Goal: Check status: Check status

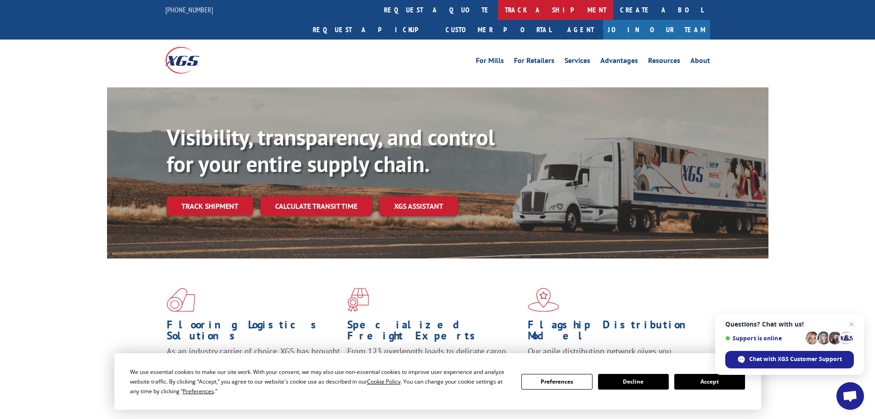
click at [498, 5] on link "track a shipment" at bounding box center [555, 10] width 115 height 20
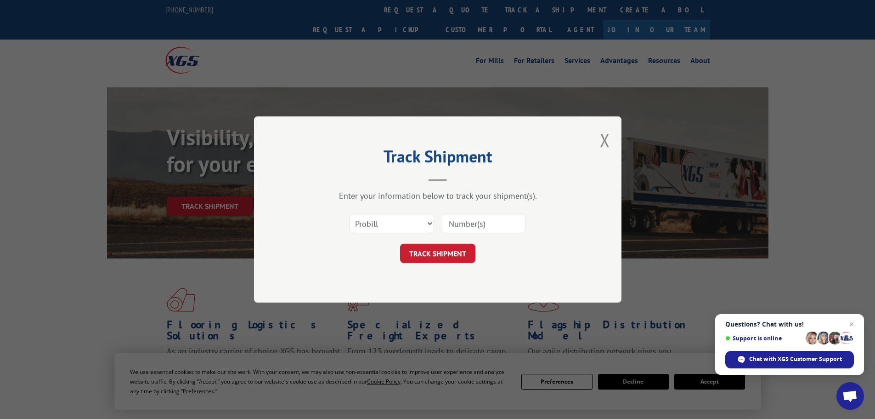
click at [483, 219] on input at bounding box center [483, 223] width 85 height 19
paste input "16999101"
type input "16999101"
click at [437, 249] on button "TRACK SHIPMENT" at bounding box center [437, 253] width 75 height 19
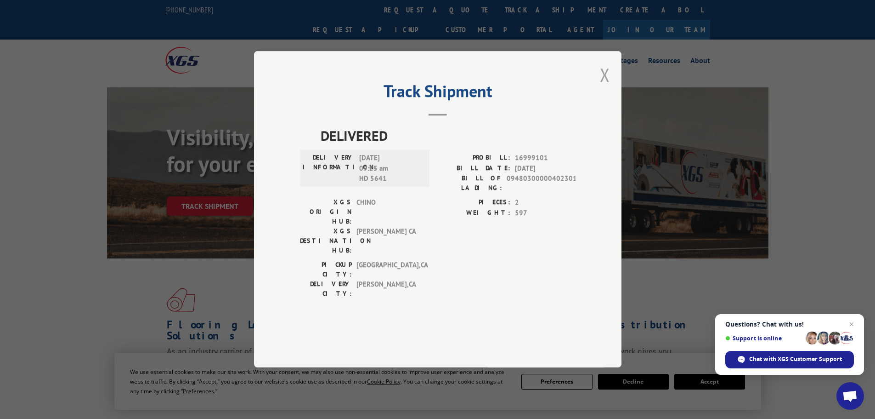
click at [607, 87] on button "Close modal" at bounding box center [605, 74] width 10 height 24
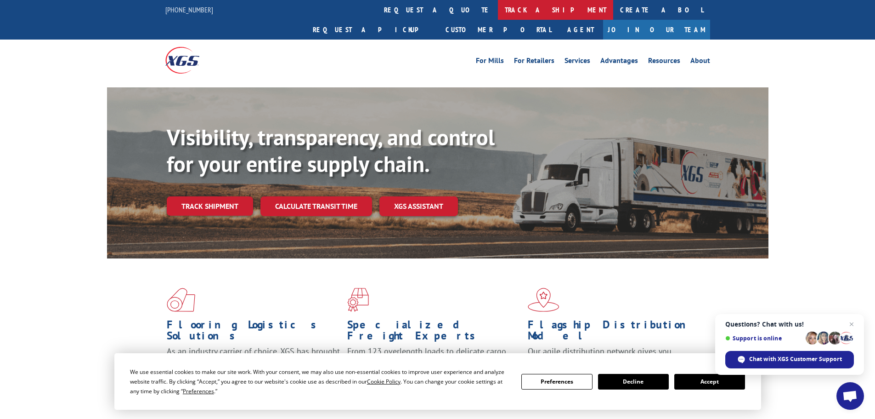
click at [498, 9] on link "track a shipment" at bounding box center [555, 10] width 115 height 20
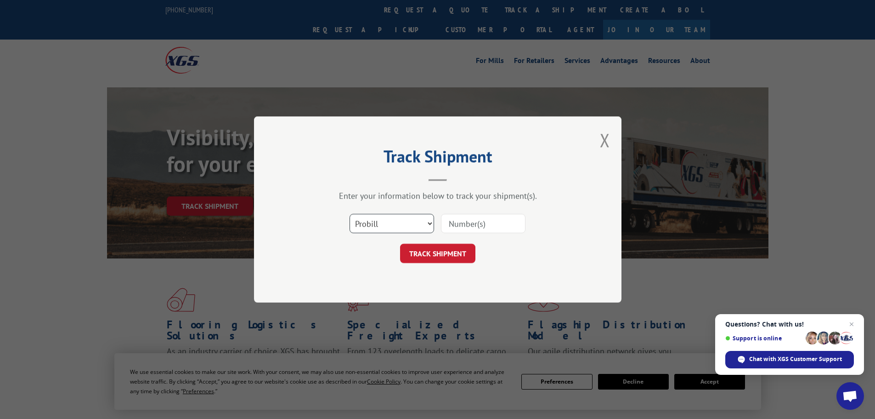
click at [400, 223] on select "Select category... Probill BOL PO" at bounding box center [392, 223] width 85 height 19
click at [350, 214] on select "Select category... Probill BOL PO" at bounding box center [392, 223] width 85 height 19
click at [493, 223] on input at bounding box center [483, 223] width 85 height 19
drag, startPoint x: 493, startPoint y: 223, endPoint x: 367, endPoint y: 224, distance: 125.4
click at [367, 224] on select "Select category... Probill BOL PO" at bounding box center [392, 223] width 85 height 19
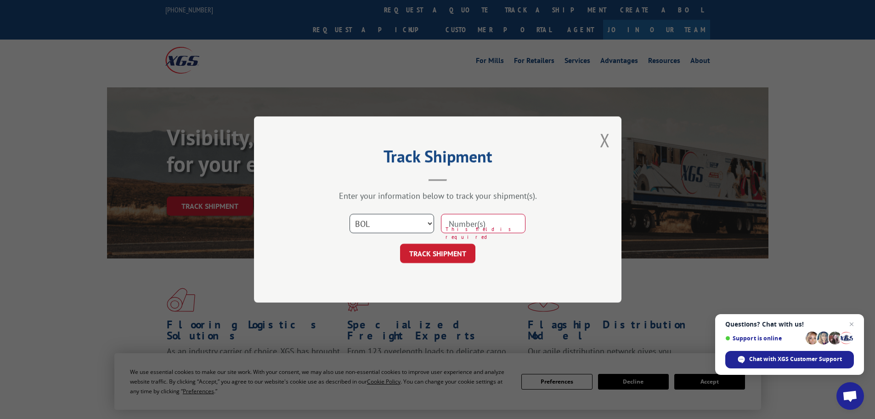
select select "po"
click at [350, 214] on select "Select category... Probill BOL PO" at bounding box center [392, 223] width 85 height 19
click at [463, 221] on input at bounding box center [483, 223] width 85 height 19
paste input "05457528"
type input "05457528"
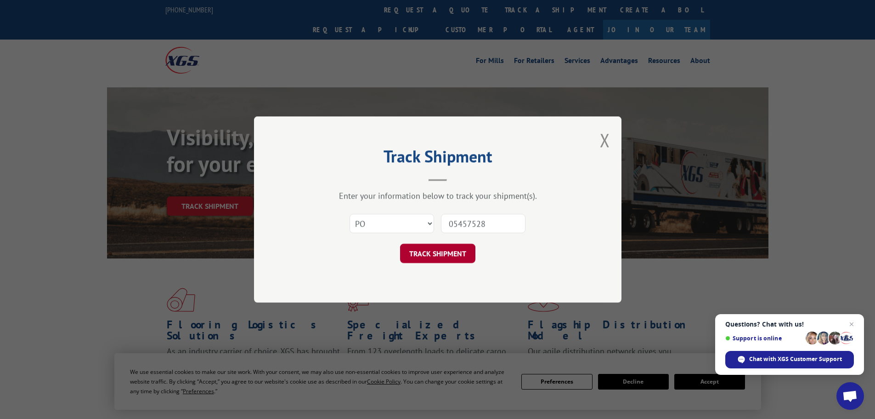
click at [418, 257] on button "TRACK SHIPMENT" at bounding box center [437, 253] width 75 height 19
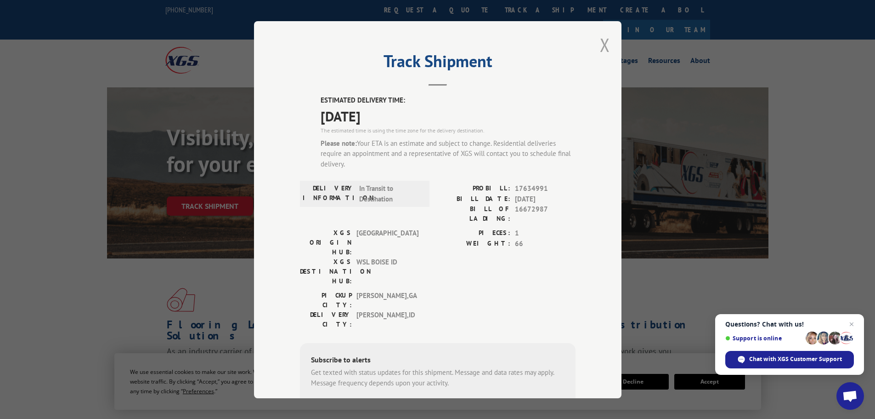
click at [602, 41] on button "Close modal" at bounding box center [605, 45] width 10 height 24
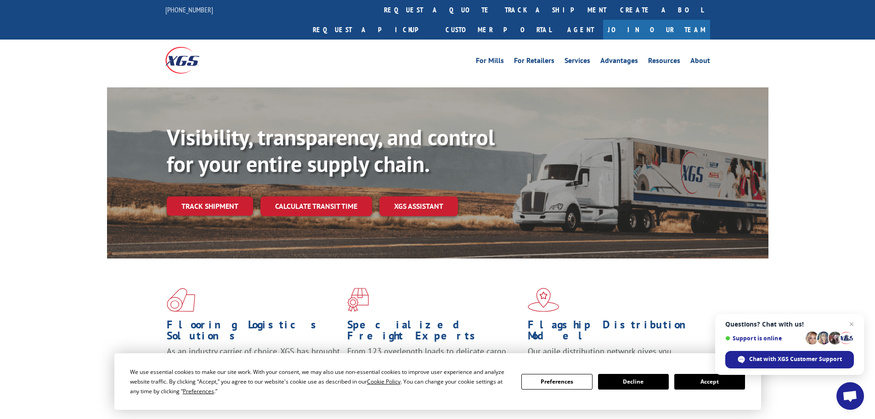
click at [74, 89] on div "Visibility, transparency, and control for your entire supply chain. Track shipm…" at bounding box center [437, 181] width 875 height 189
click at [498, 10] on link "track a shipment" at bounding box center [555, 10] width 115 height 20
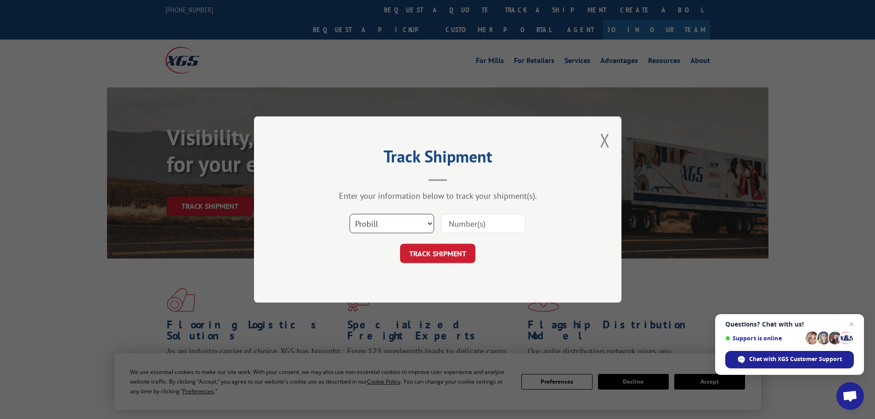
click at [423, 226] on select "Select category... Probill BOL PO" at bounding box center [392, 223] width 85 height 19
click at [425, 227] on select "Select category... Probill BOL PO" at bounding box center [392, 223] width 85 height 19
select select "po"
click at [350, 214] on select "Select category... Probill BOL PO" at bounding box center [392, 223] width 85 height 19
click at [430, 224] on select "Select category... Probill BOL PO" at bounding box center [392, 223] width 85 height 19
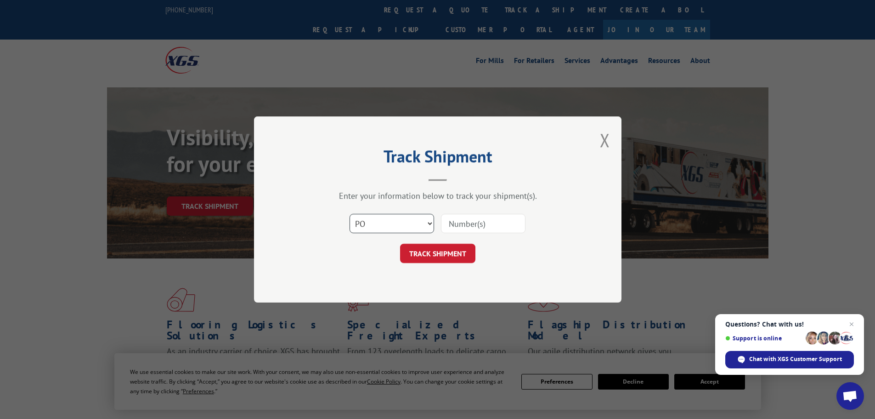
click at [428, 225] on select "Select category... Probill BOL PO" at bounding box center [392, 223] width 85 height 19
click at [460, 228] on input at bounding box center [483, 223] width 85 height 19
paste input "05457528"
type input "05457528"
click at [428, 254] on button "TRACK SHIPMENT" at bounding box center [437, 253] width 75 height 19
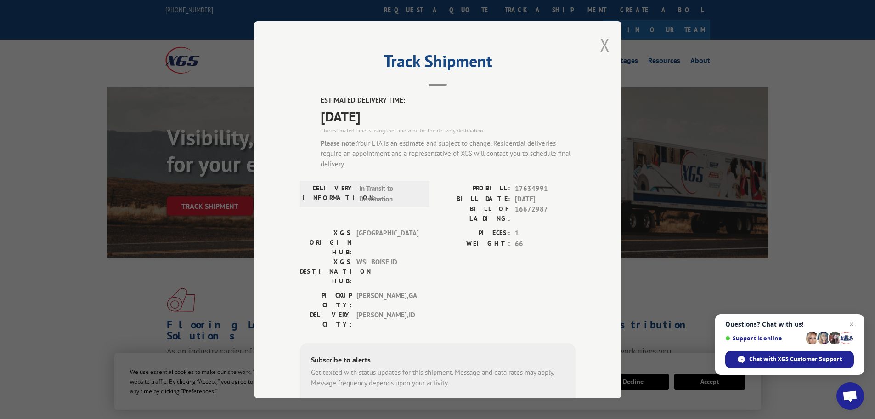
click at [601, 43] on button "Close modal" at bounding box center [605, 45] width 10 height 24
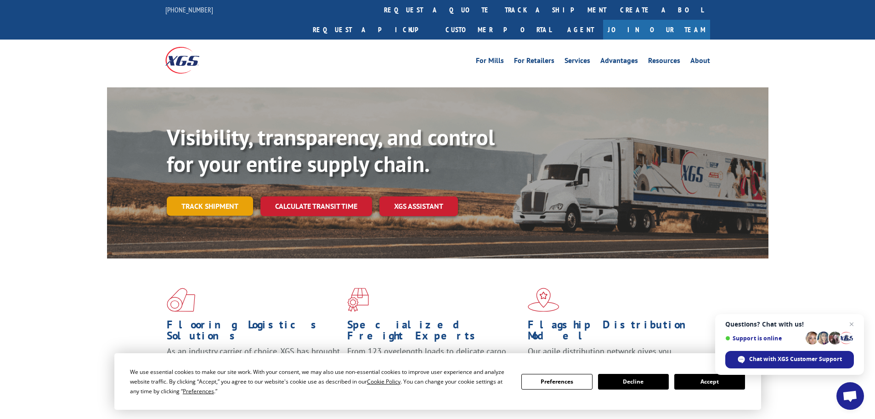
click at [204, 196] on link "Track shipment" at bounding box center [210, 205] width 86 height 19
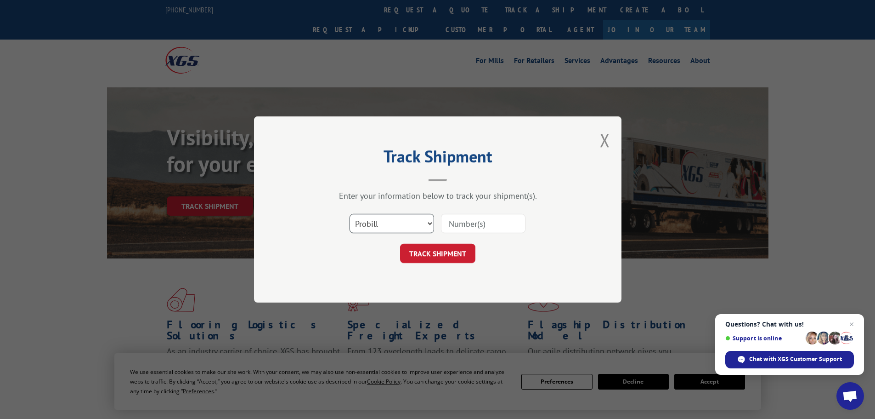
click at [396, 224] on select "Select category... Probill BOL PO" at bounding box center [392, 223] width 85 height 19
select select "po"
click at [350, 214] on select "Select category... Probill BOL PO" at bounding box center [392, 223] width 85 height 19
click at [481, 223] on input at bounding box center [483, 223] width 85 height 19
paste input "05502883"
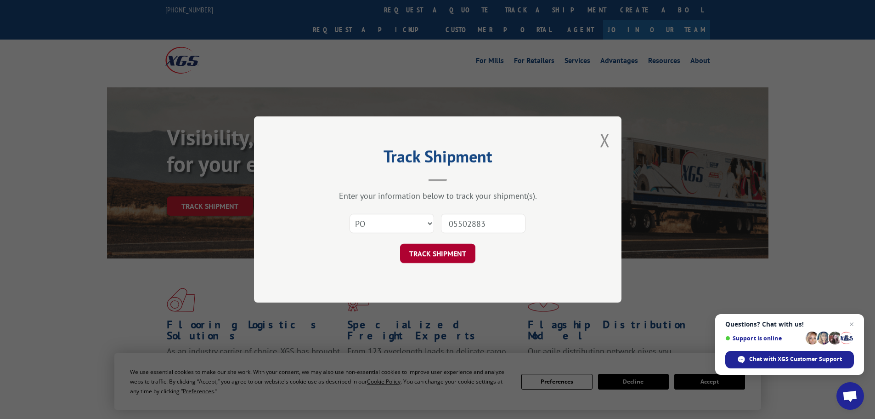
type input "05502883"
click at [447, 257] on button "TRACK SHIPMENT" at bounding box center [437, 253] width 75 height 19
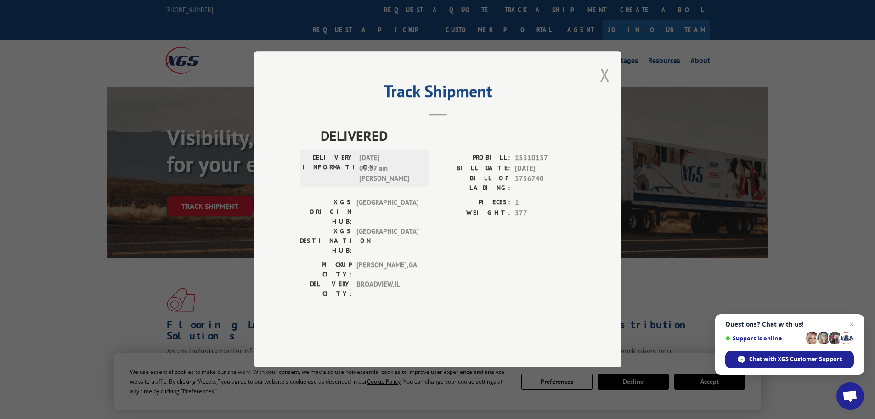
click at [608, 87] on button "Close modal" at bounding box center [605, 74] width 10 height 24
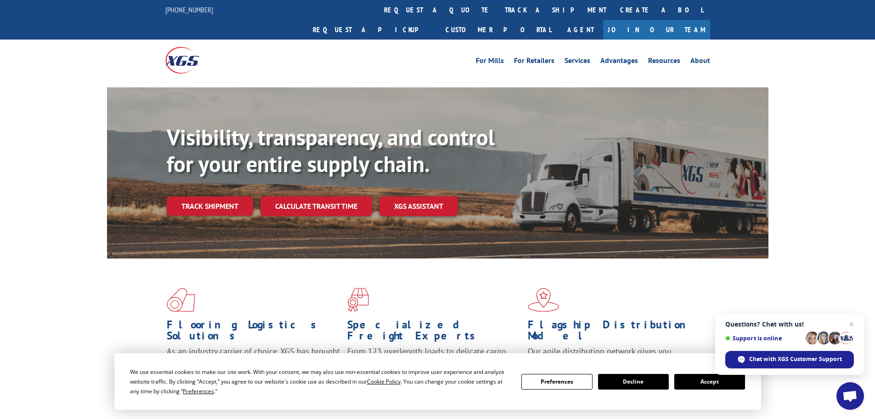
drag, startPoint x: 212, startPoint y: 181, endPoint x: 231, endPoint y: 183, distance: 19.4
click at [212, 196] on link "Track shipment" at bounding box center [210, 205] width 86 height 19
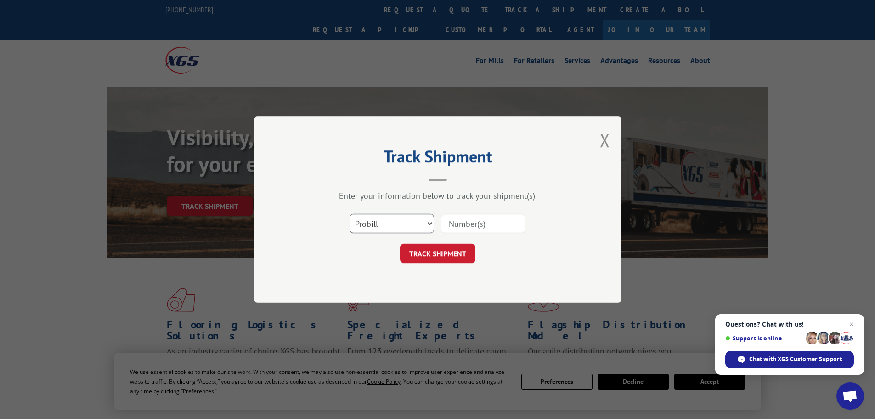
click at [385, 218] on select "Select category... Probill BOL PO" at bounding box center [392, 223] width 85 height 19
click at [350, 214] on select "Select category... Probill BOL PO" at bounding box center [392, 223] width 85 height 19
click at [464, 227] on input at bounding box center [483, 223] width 85 height 19
click at [403, 223] on select "Select category... Probill BOL PO" at bounding box center [392, 223] width 85 height 19
select select "probill"
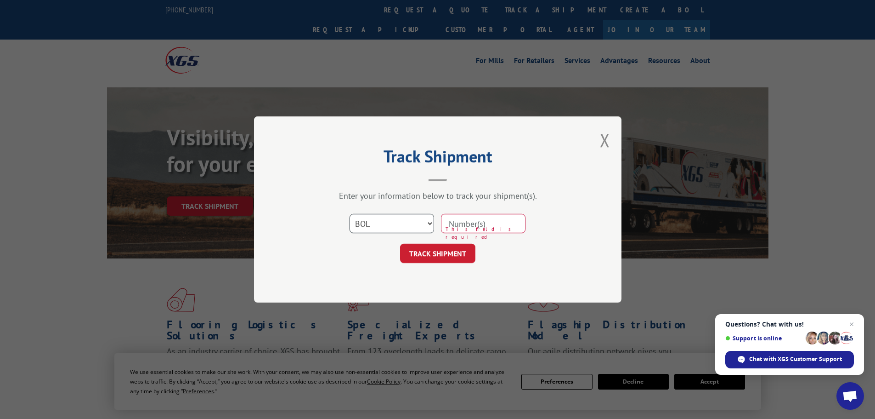
click at [350, 214] on select "Select category... Probill BOL PO" at bounding box center [392, 223] width 85 height 19
click at [464, 223] on input at bounding box center [483, 223] width 85 height 19
paste input "16999101"
type input "16999101"
click at [438, 251] on button "TRACK SHIPMENT" at bounding box center [437, 253] width 75 height 19
